Goal: Information Seeking & Learning: Find specific page/section

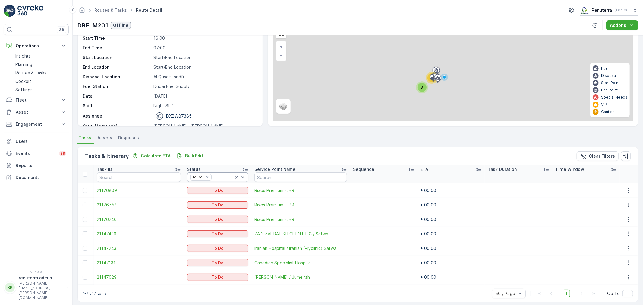
scroll to position [39, 0]
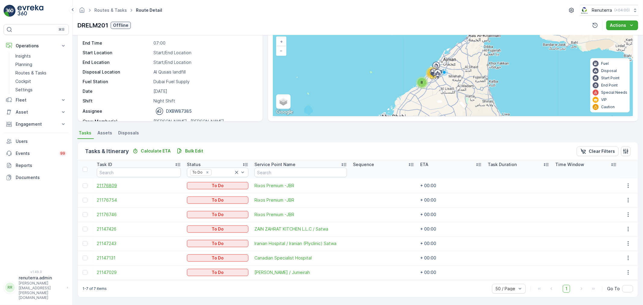
click at [113, 187] on span "21176809" at bounding box center [139, 186] width 84 height 6
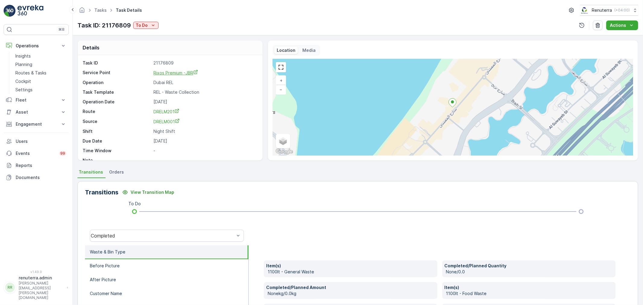
click at [171, 75] on span "Rixos Premium -JBR" at bounding box center [176, 72] width 45 height 5
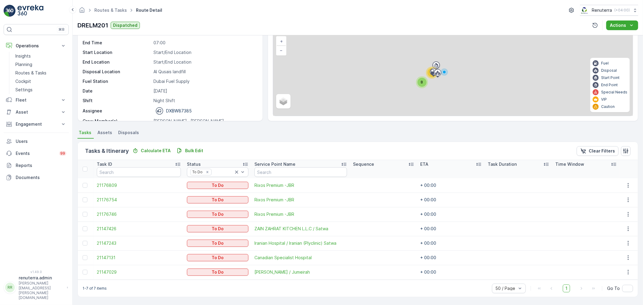
scroll to position [39, 0]
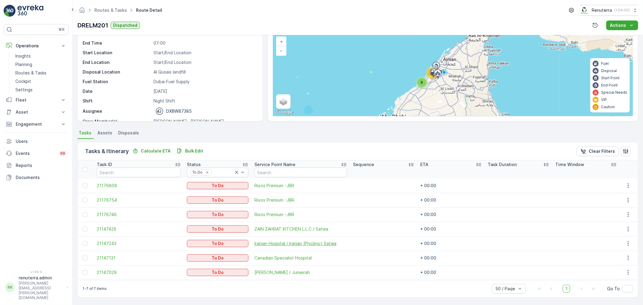
click at [261, 242] on span "Iranian Hospital / Iranian (Plyclinic) Satwa" at bounding box center [301, 244] width 93 height 6
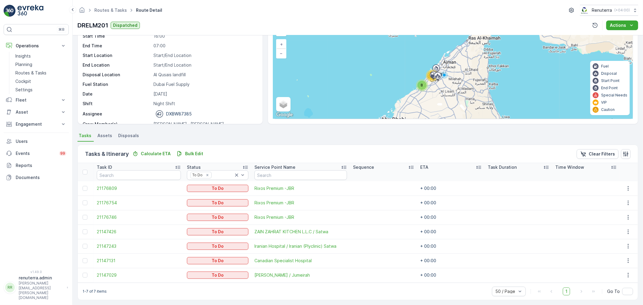
scroll to position [39, 0]
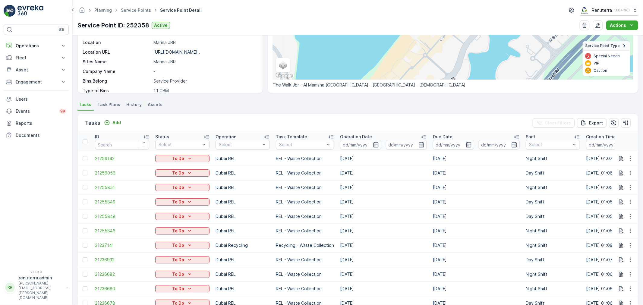
scroll to position [93, 0]
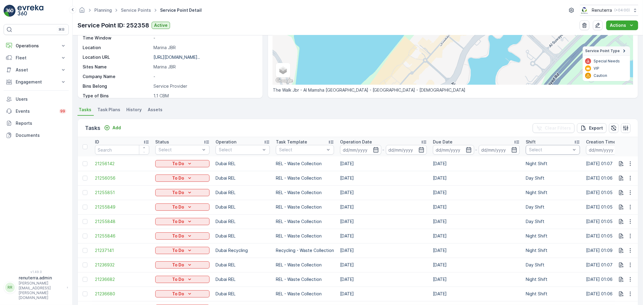
drag, startPoint x: 535, startPoint y: 150, endPoint x: 537, endPoint y: 154, distance: 4.8
click at [536, 149] on div at bounding box center [550, 149] width 43 height 5
click at [536, 195] on p "Night Shift" at bounding box center [547, 194] width 22 height 6
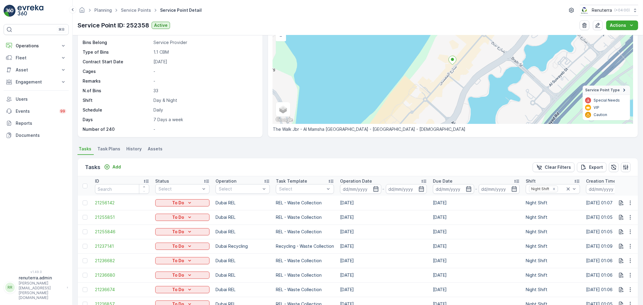
scroll to position [52, 0]
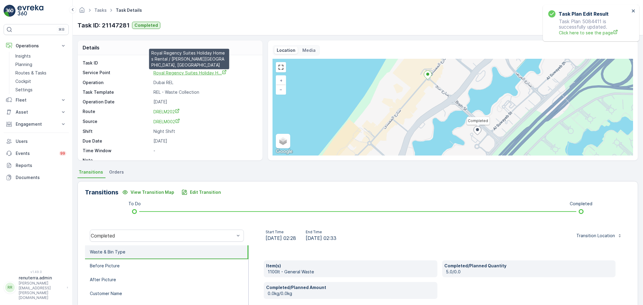
click at [183, 74] on span "Royal Regency Suites Holiday H..." at bounding box center [190, 72] width 73 height 5
drag, startPoint x: 144, startPoint y: 73, endPoint x: 213, endPoint y: 76, distance: 69.2
click at [213, 76] on div "Task ID 21147281 Service Point Royal Regency Suites Holiday H... Operation Duba…" at bounding box center [170, 111] width 174 height 103
copy div "Royal Regency Suites Holiday"
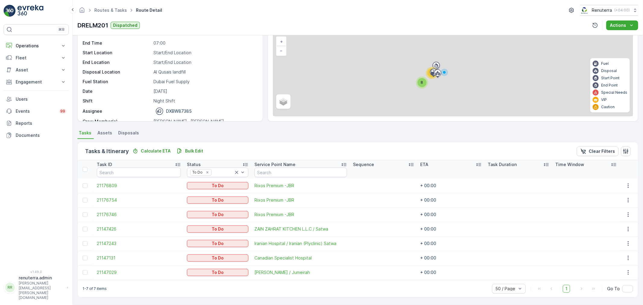
scroll to position [39, 0]
